Goal: Transaction & Acquisition: Purchase product/service

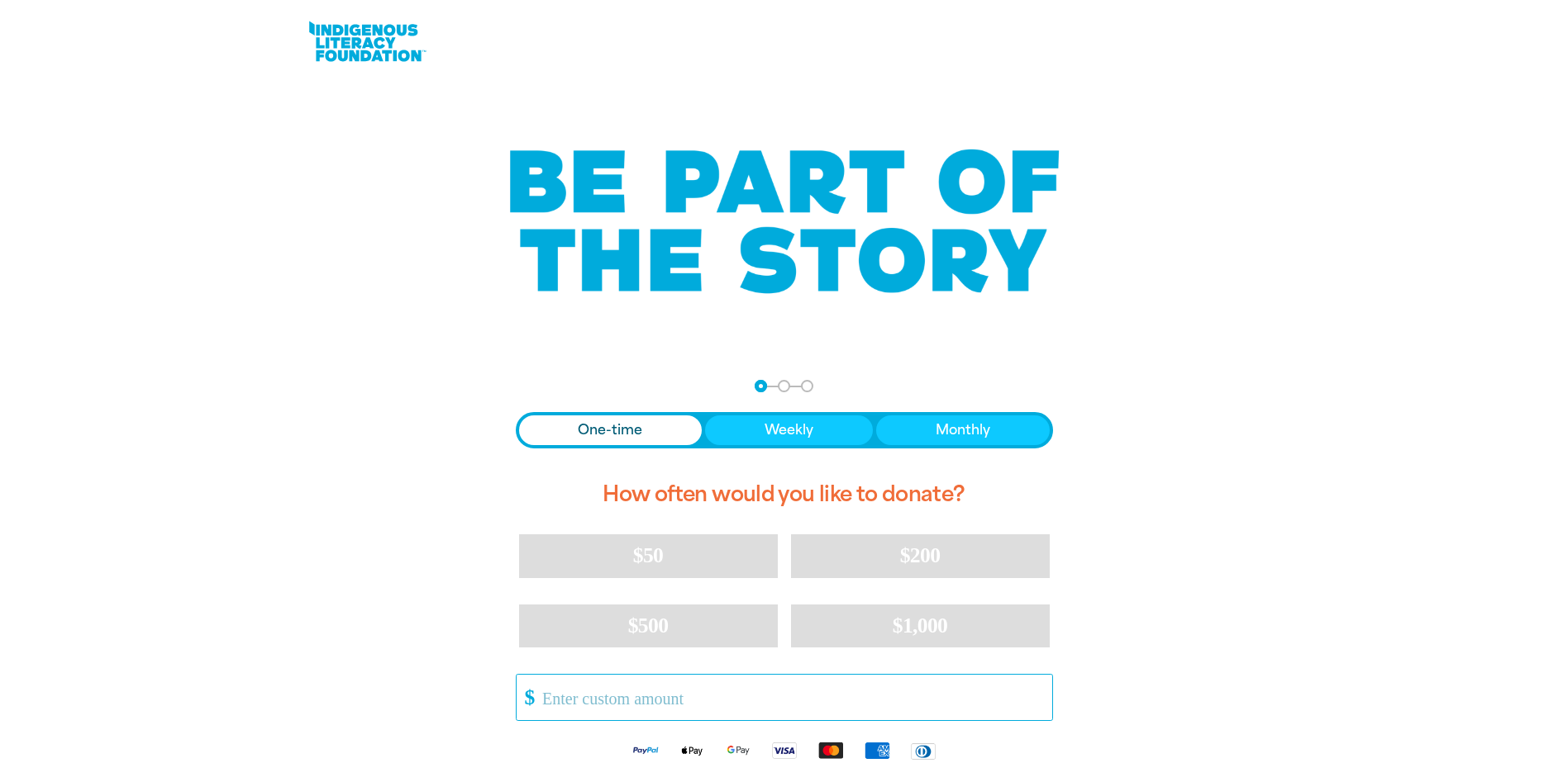
click at [601, 675] on input "Other Amount" at bounding box center [791, 698] width 521 height 46
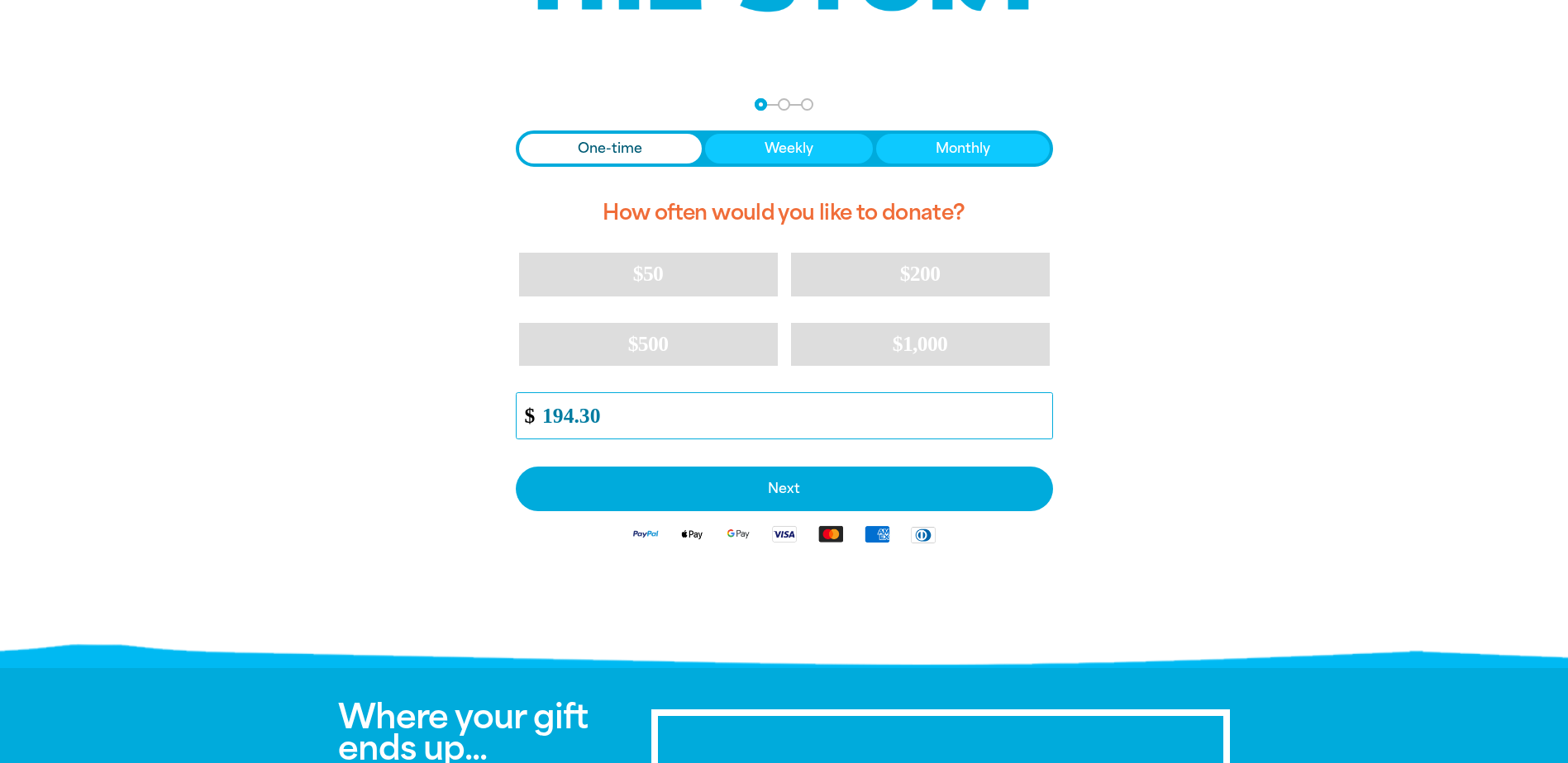
scroll to position [330, 0]
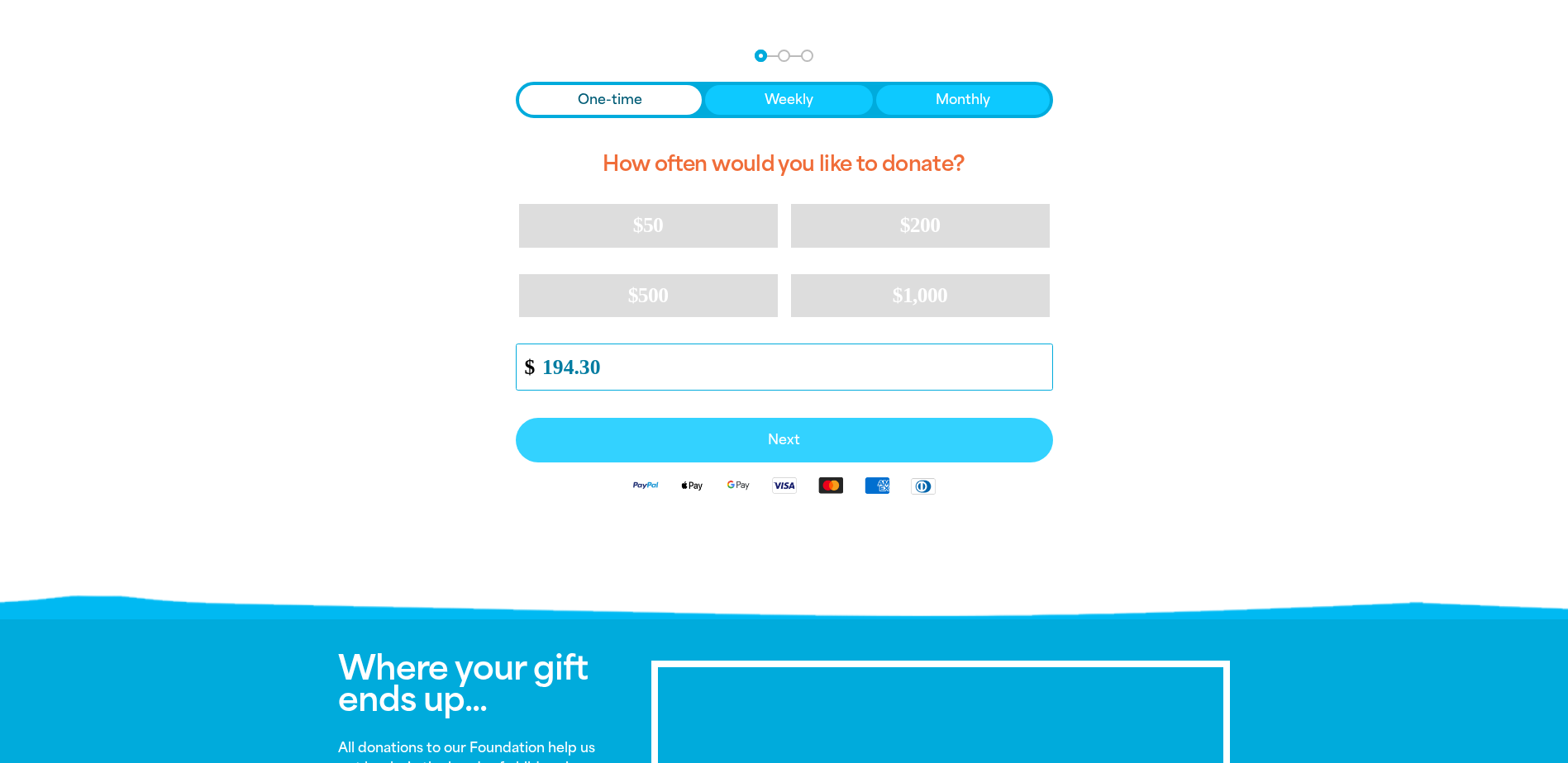
type input "194.30"
click at [765, 438] on span "Next" at bounding box center [784, 440] width 501 height 13
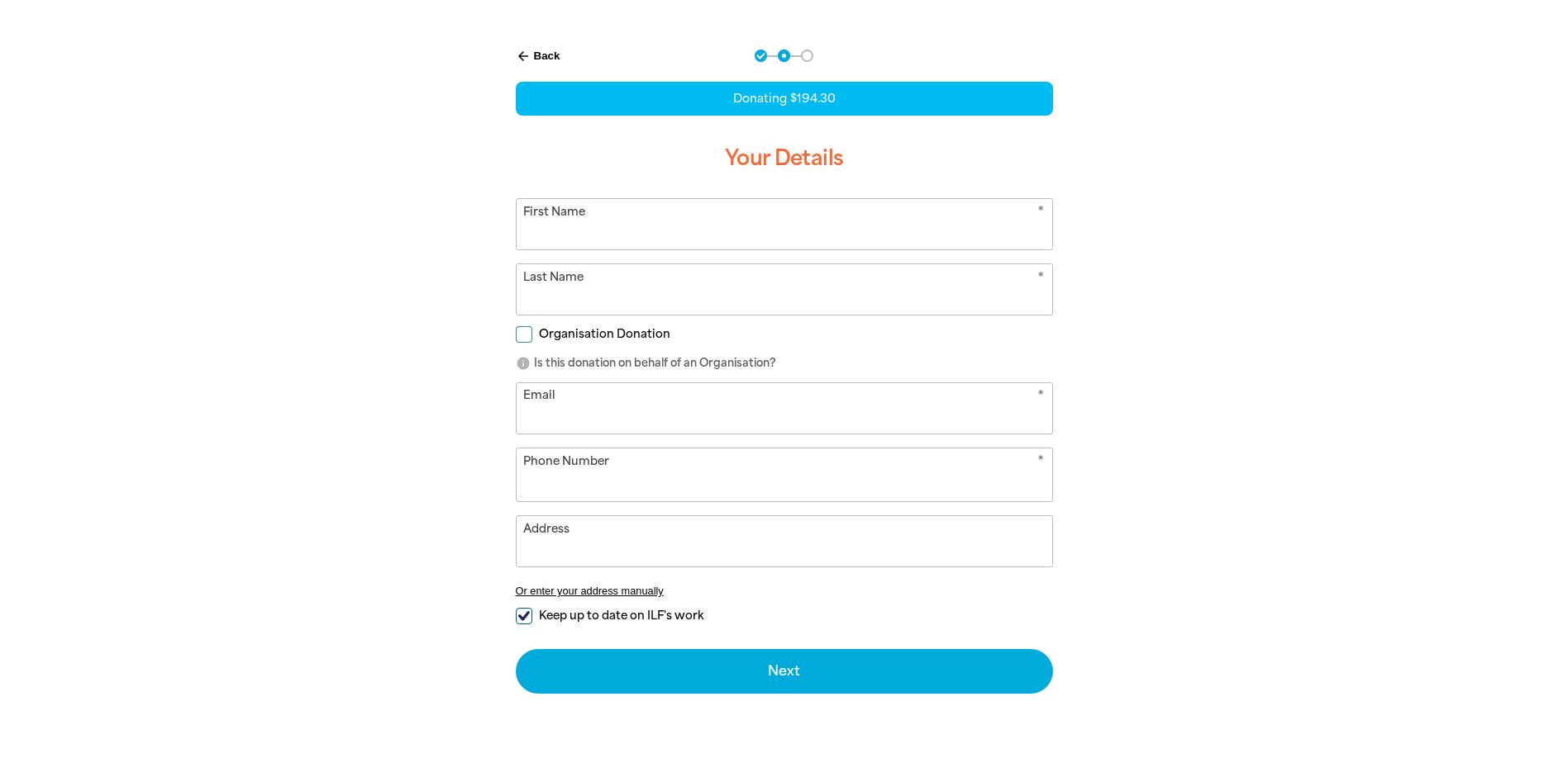
select select "AU"
click at [520, 332] on input "Organisation Donation" at bounding box center [524, 335] width 17 height 17
checkbox input "true"
select select "AU"
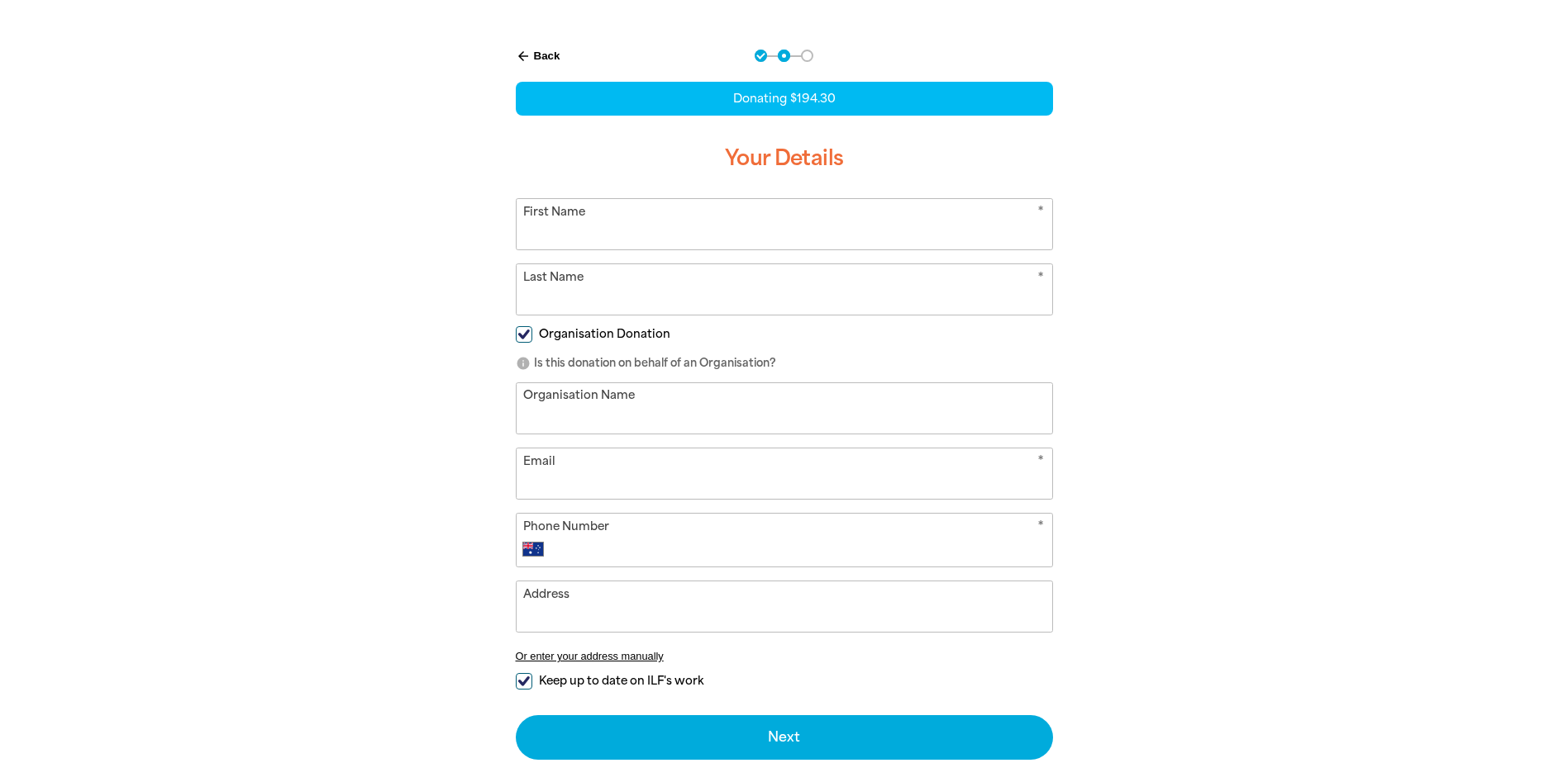
click at [524, 682] on input "Keep up to date on ILF's work" at bounding box center [524, 681] width 17 height 17
checkbox input "false"
click at [550, 409] on input "Organisation Name" at bounding box center [784, 408] width 536 height 50
type input "[GEOGRAPHIC_DATA]"
click at [612, 211] on input "First Name" at bounding box center [784, 224] width 536 height 50
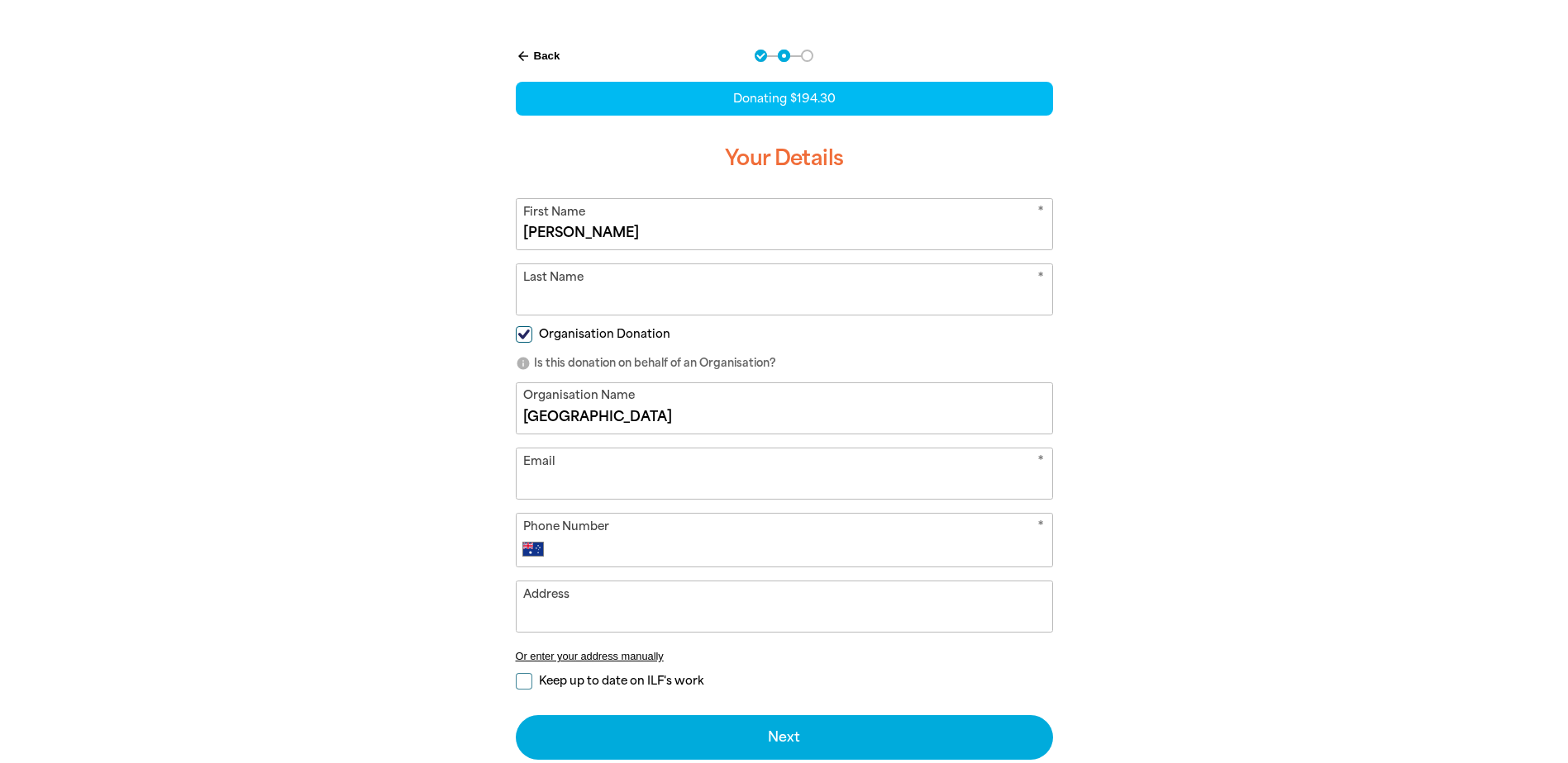
type input "[PERSON_NAME]"
click at [1179, 394] on div "arrow_back Back Step 1 Step 2 Step 3 Donating $194.30 Your Details * First Name…" at bounding box center [784, 445] width 992 height 833
click at [553, 471] on input "Email" at bounding box center [784, 473] width 536 height 50
type input "[EMAIL_ADDRESS][DOMAIN_NAME]"
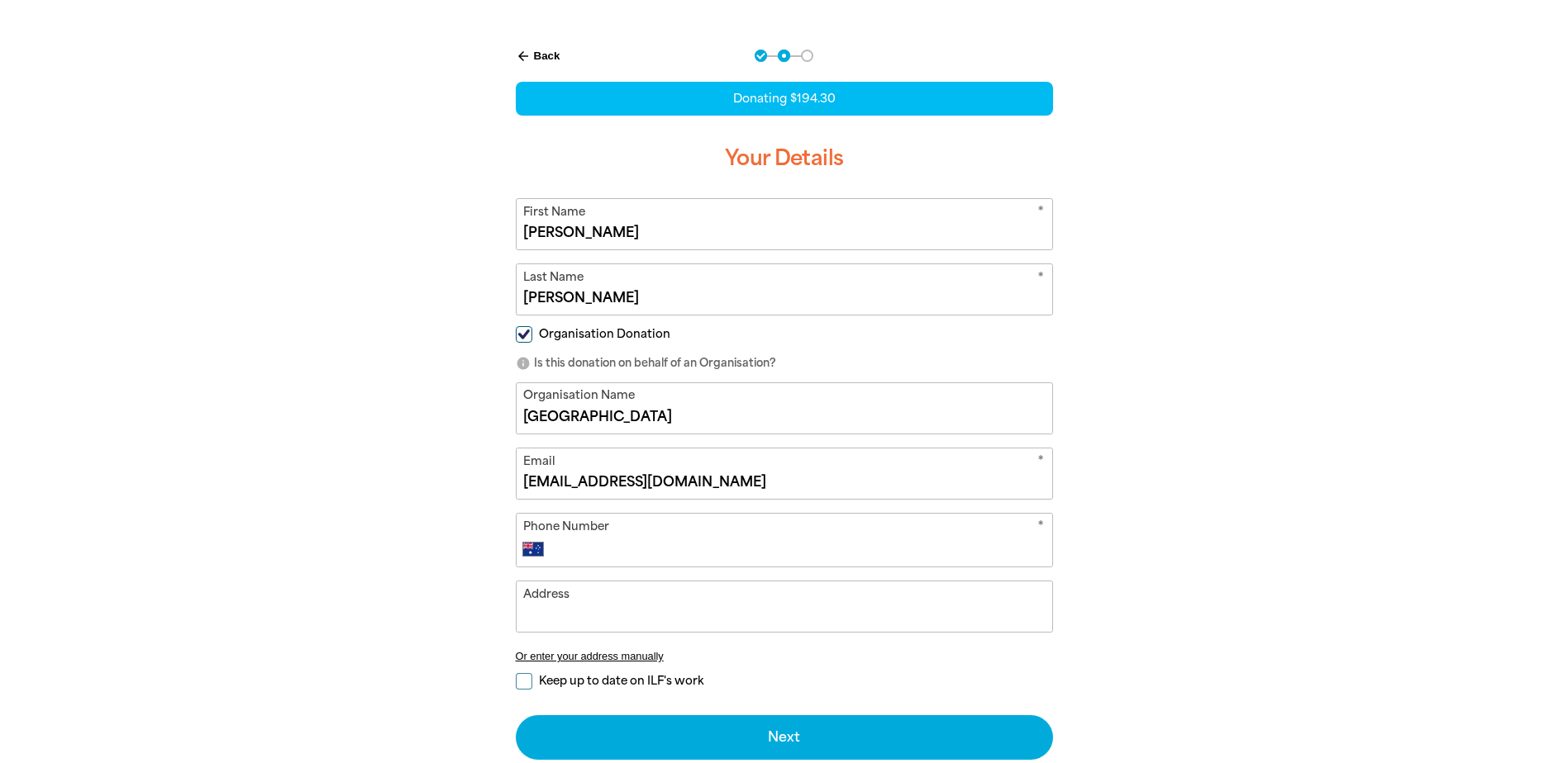
type input "[PHONE_NUMBER]"
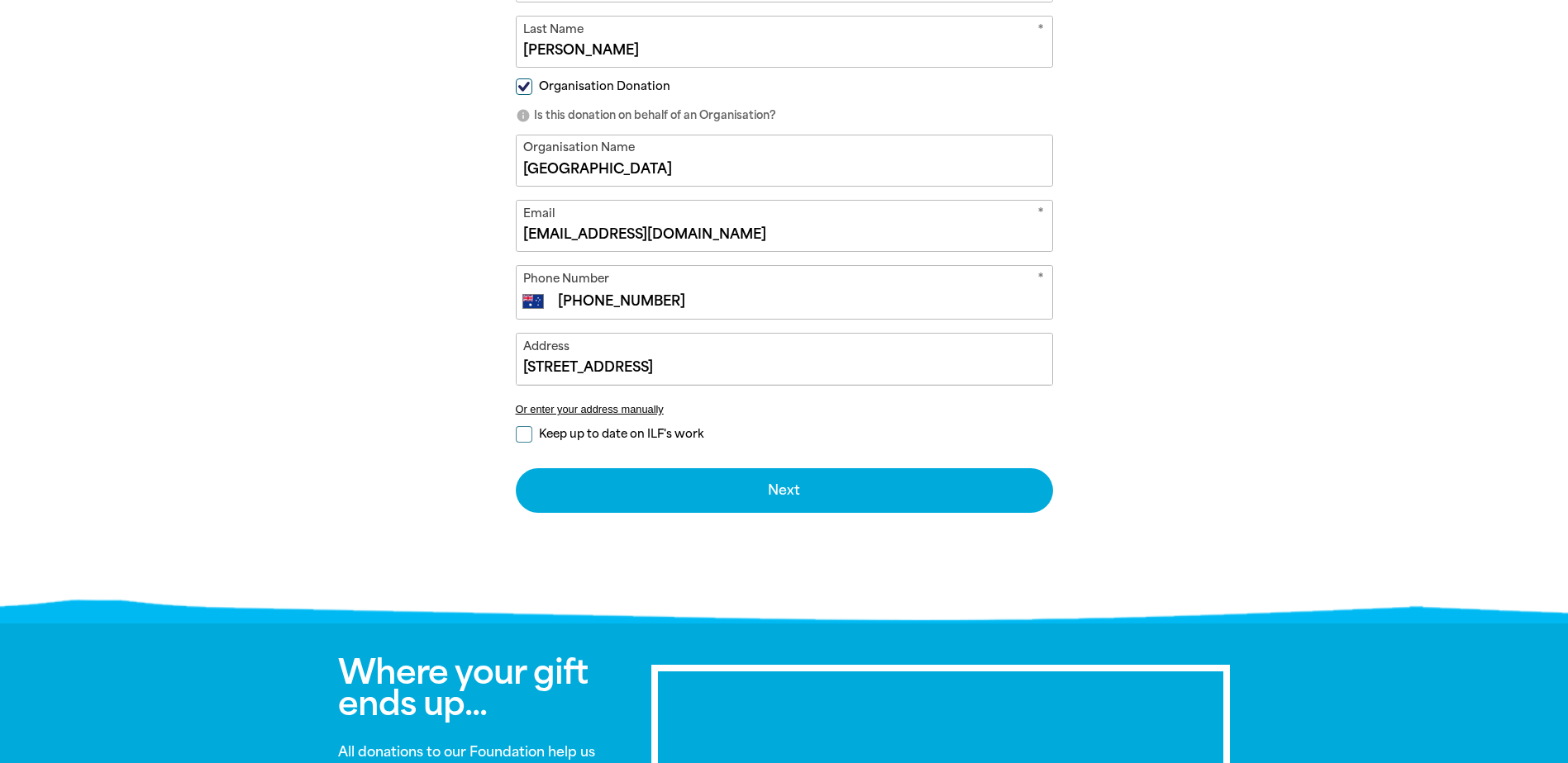
scroll to position [496, 0]
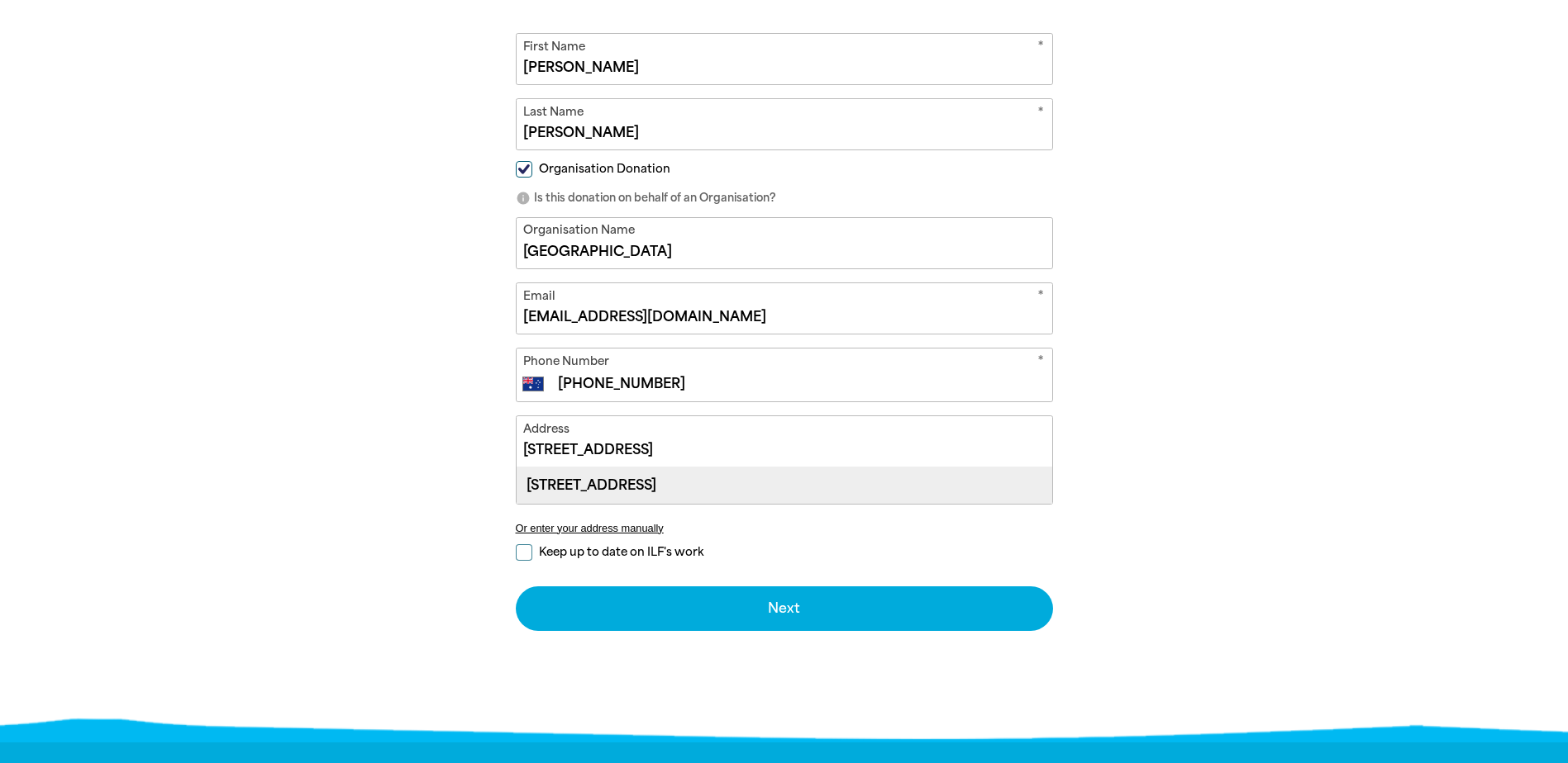
click at [668, 486] on div "[STREET_ADDRESS]" at bounding box center [784, 486] width 536 height 35
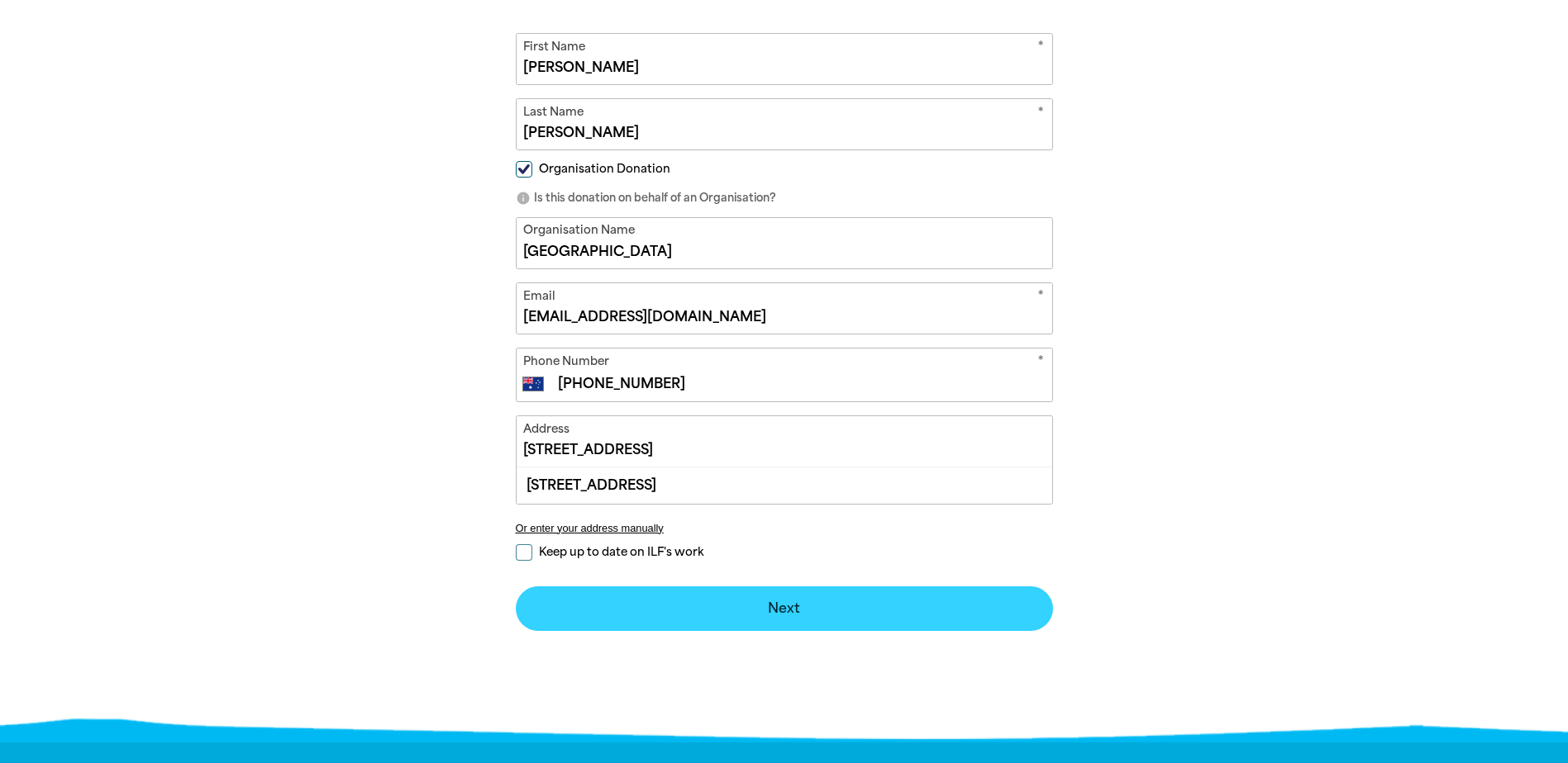
type input "[STREET_ADDRESS]"
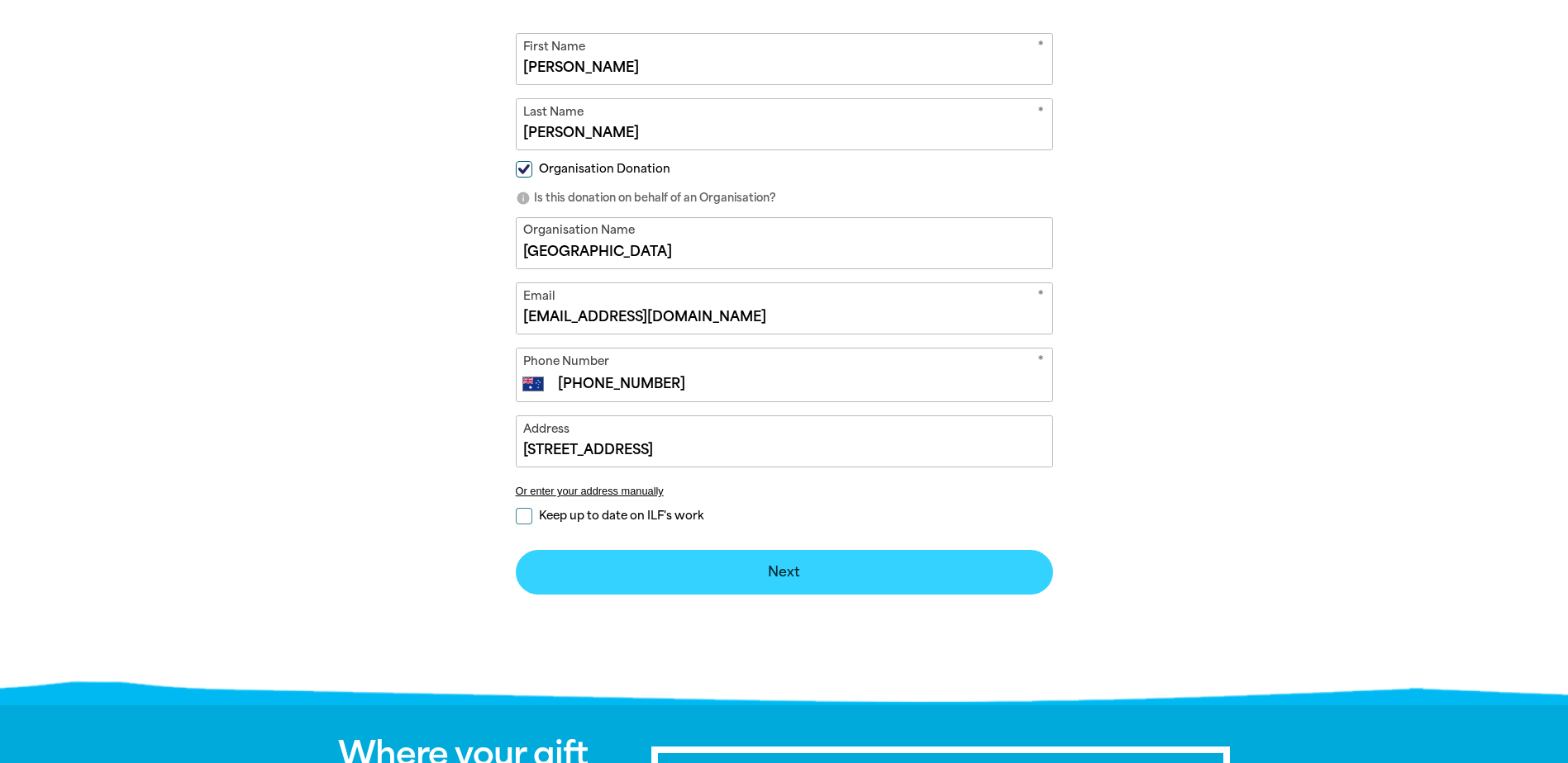
click at [751, 567] on button "Next chevron_right" at bounding box center [784, 572] width 538 height 45
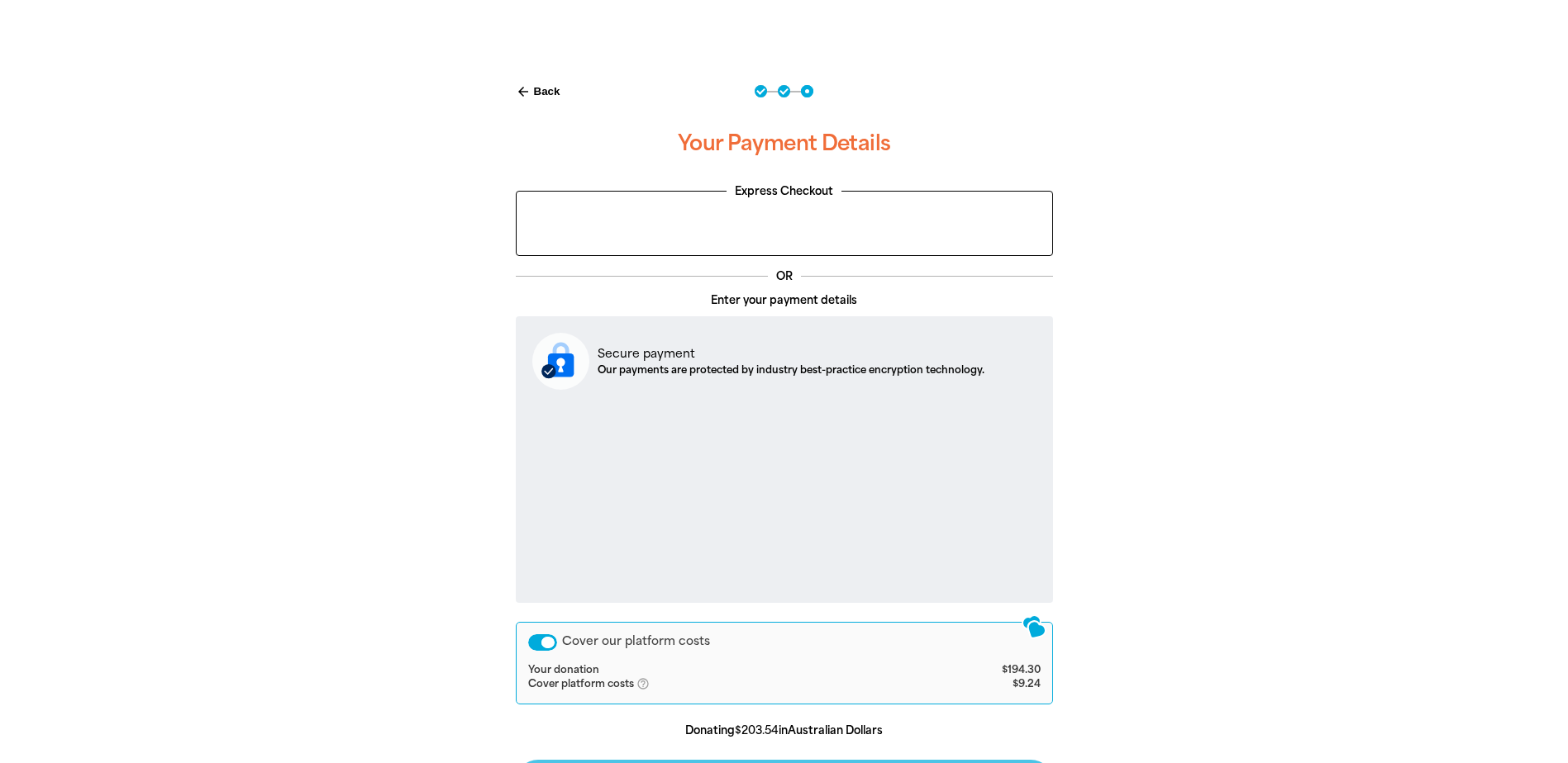
scroll to position [271, 0]
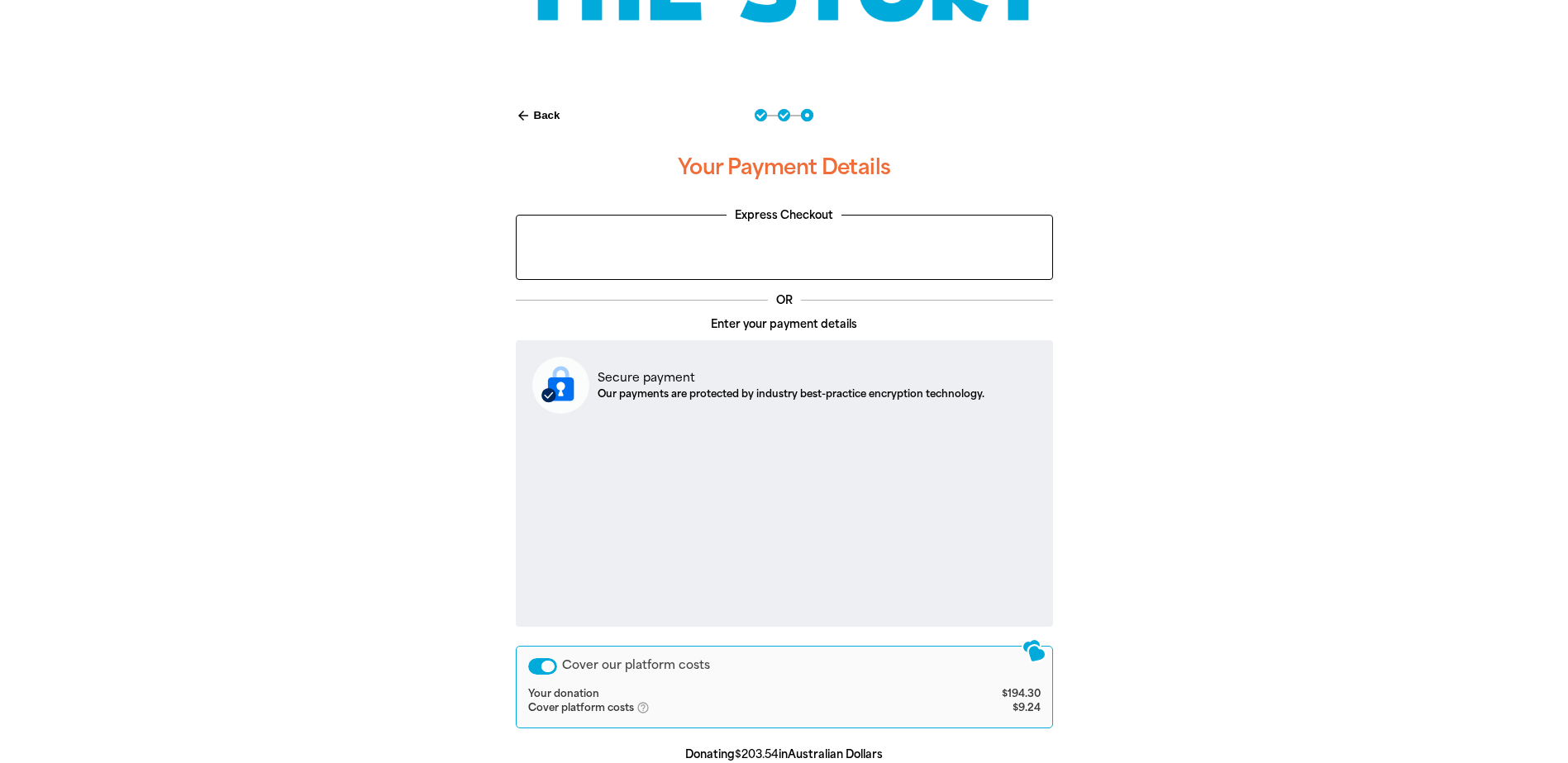
click at [532, 668] on div "Cover our platform costs" at bounding box center [542, 666] width 29 height 17
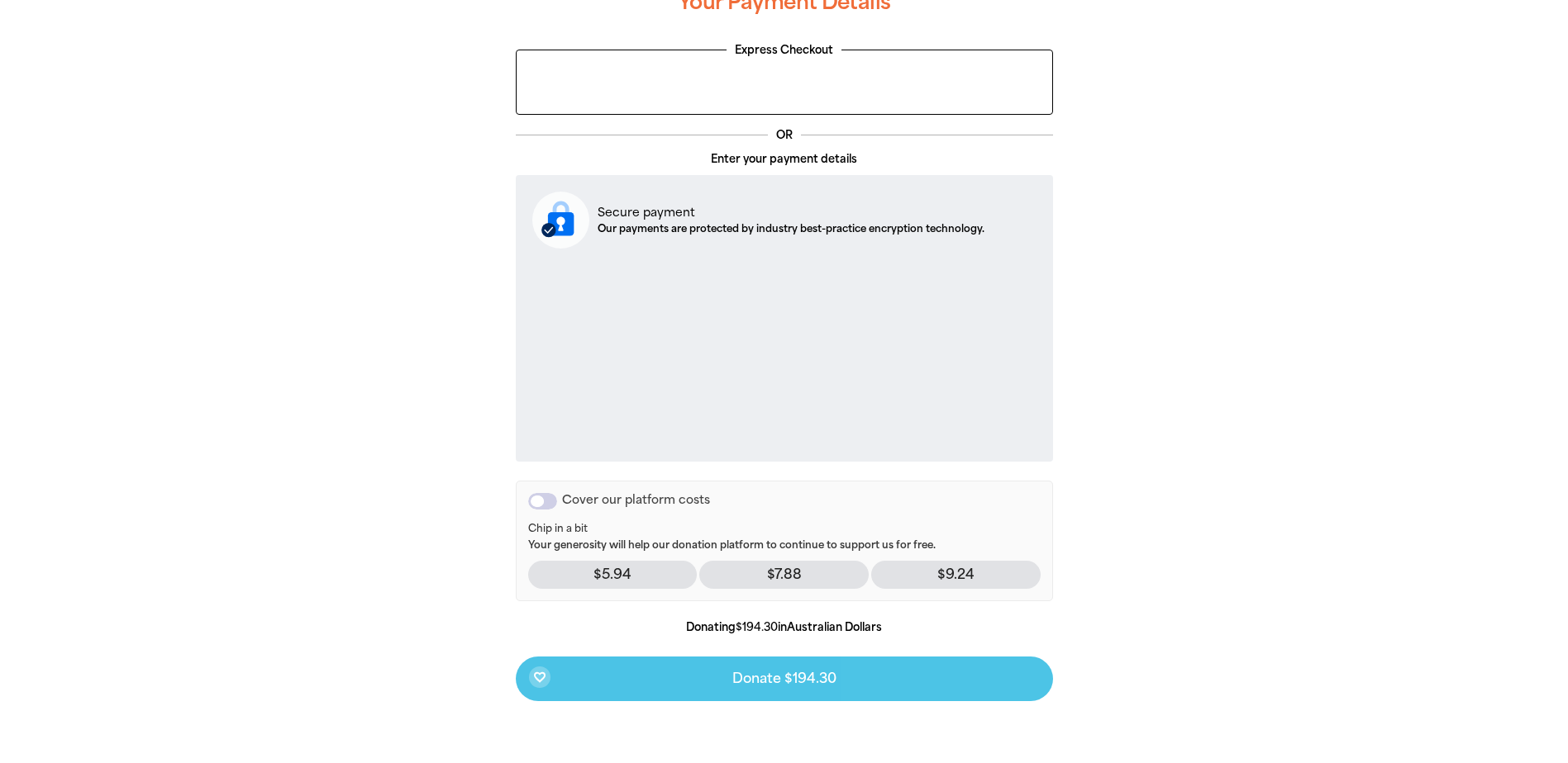
scroll to position [519, 0]
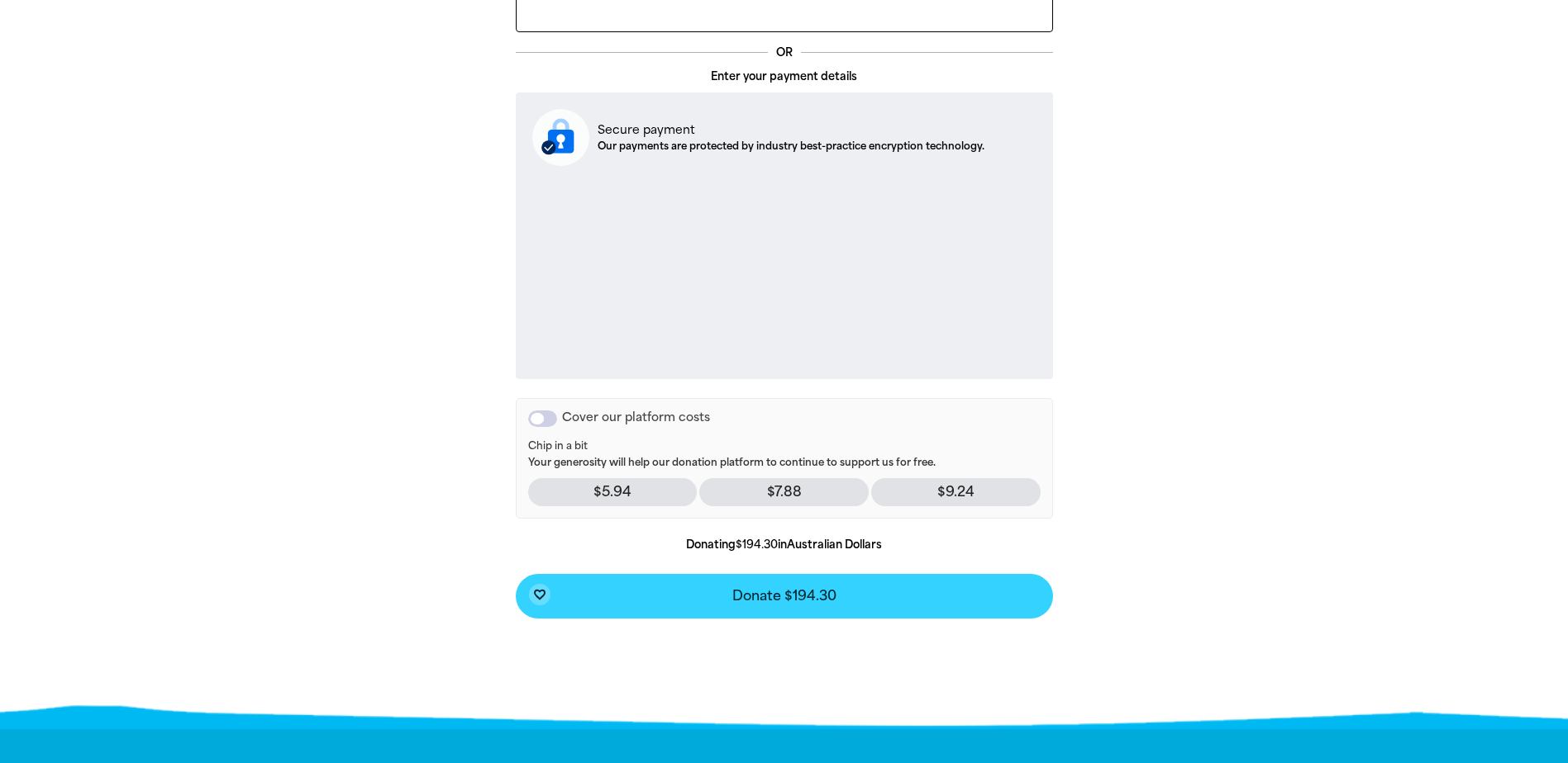
click at [733, 600] on span "Donate $194.30" at bounding box center [784, 596] width 105 height 13
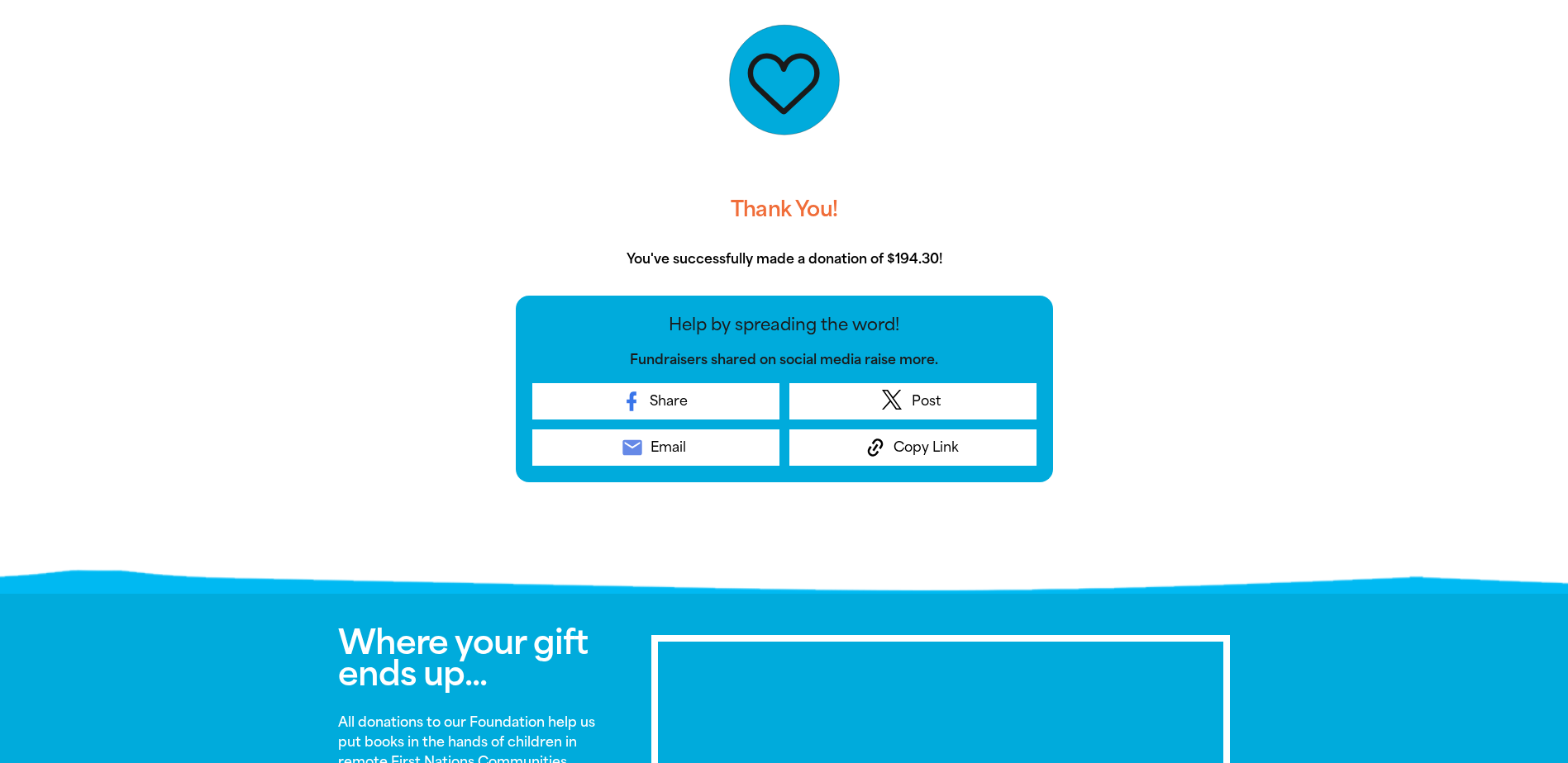
scroll to position [585, 0]
